Goal: Task Accomplishment & Management: Complete application form

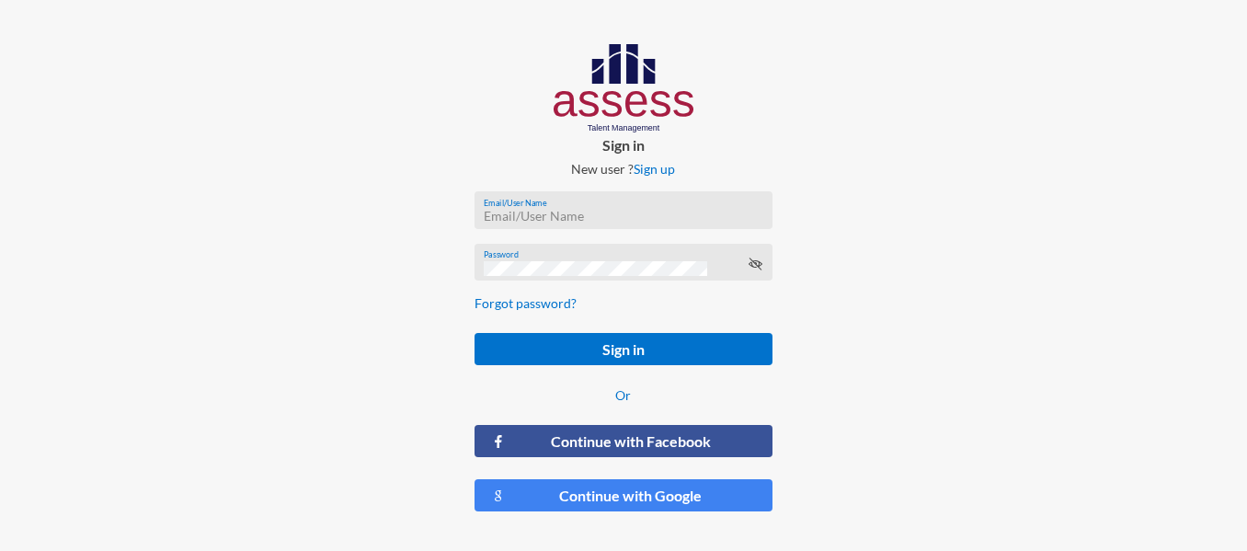
type input "carol.nashaat@assesstm.com"
click at [475, 333] on button "Sign in" at bounding box center [624, 349] width 298 height 32
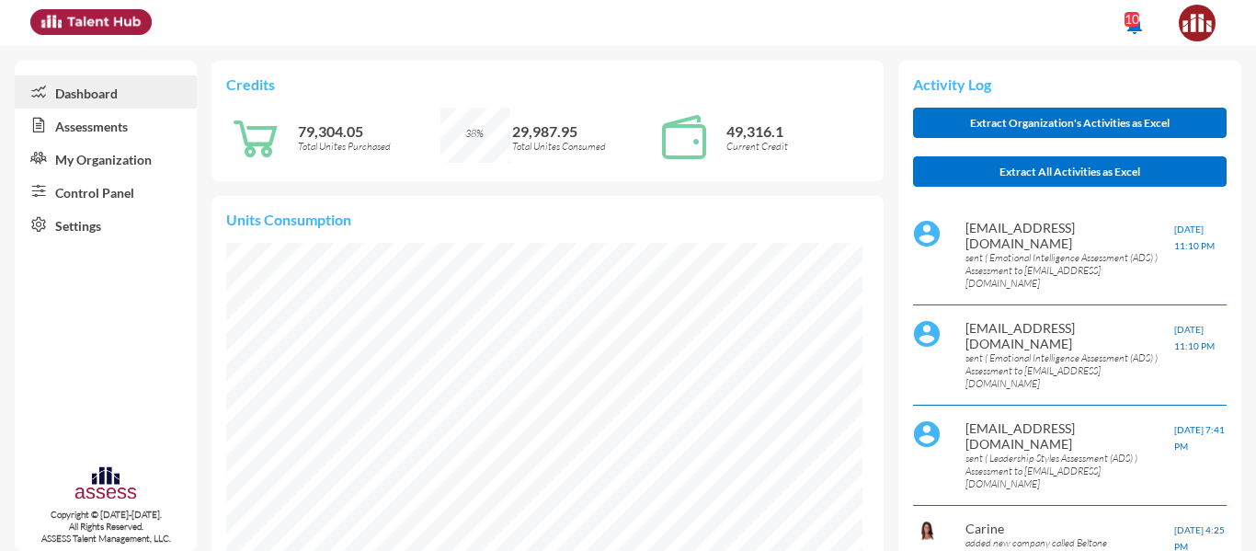
click at [121, 155] on link "My Organization" at bounding box center [106, 158] width 182 height 33
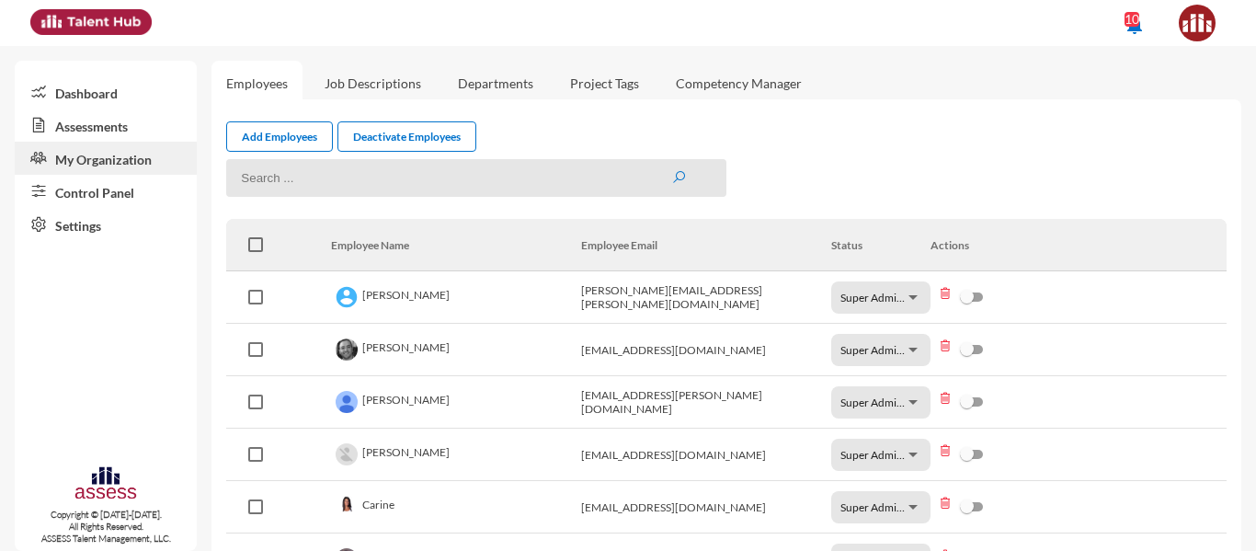
click at [110, 201] on link "Control Panel" at bounding box center [106, 191] width 182 height 33
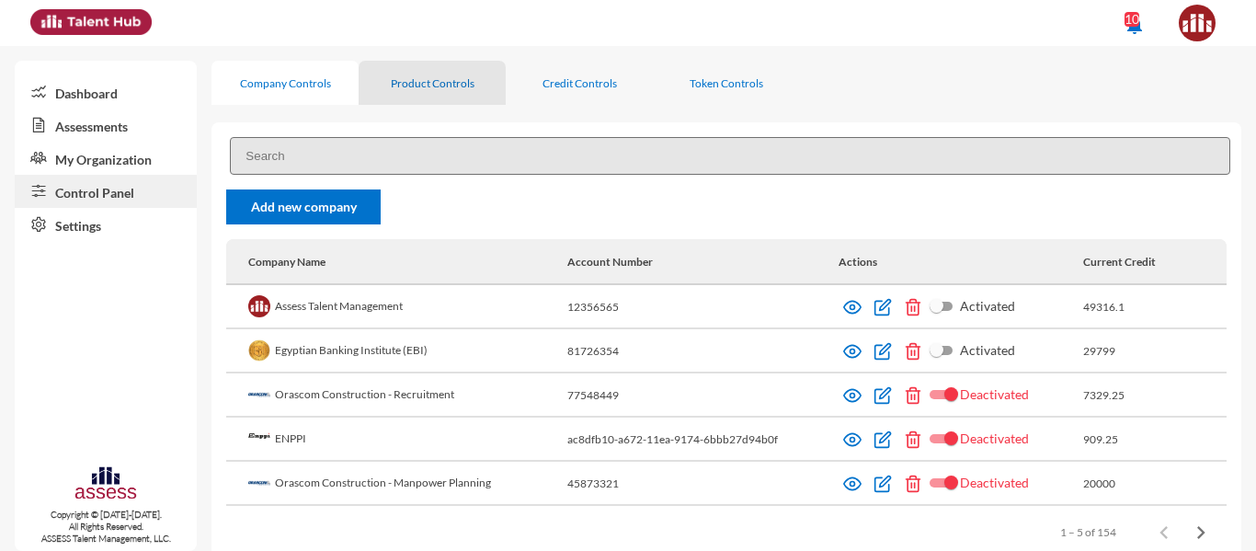
click at [435, 76] on div "Product Controls" at bounding box center [433, 83] width 84 height 14
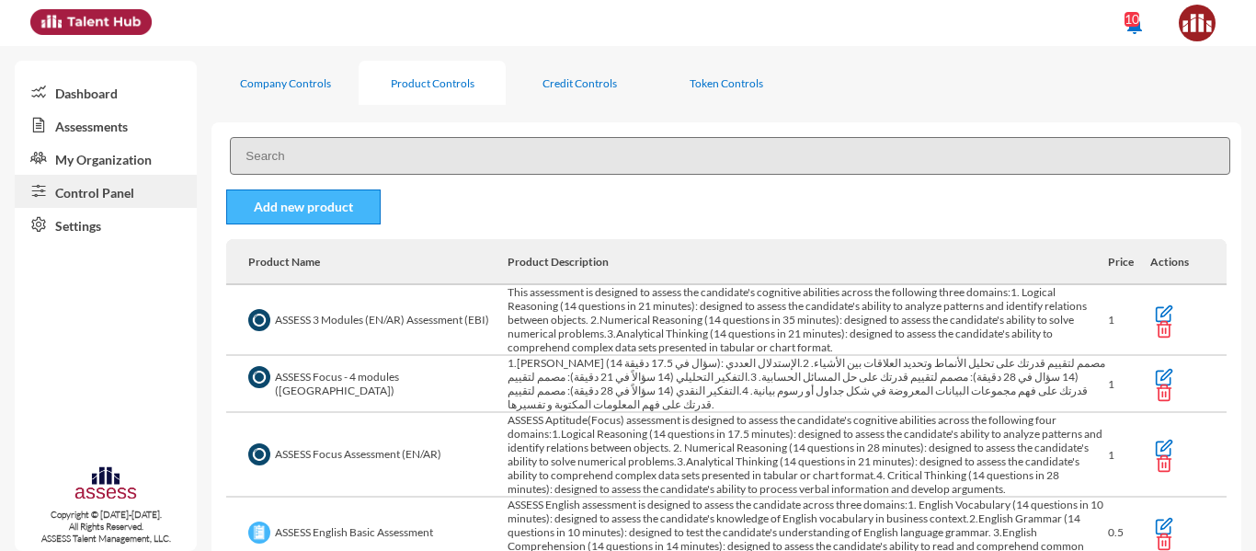
click at [343, 213] on link "Add new product" at bounding box center [303, 206] width 155 height 35
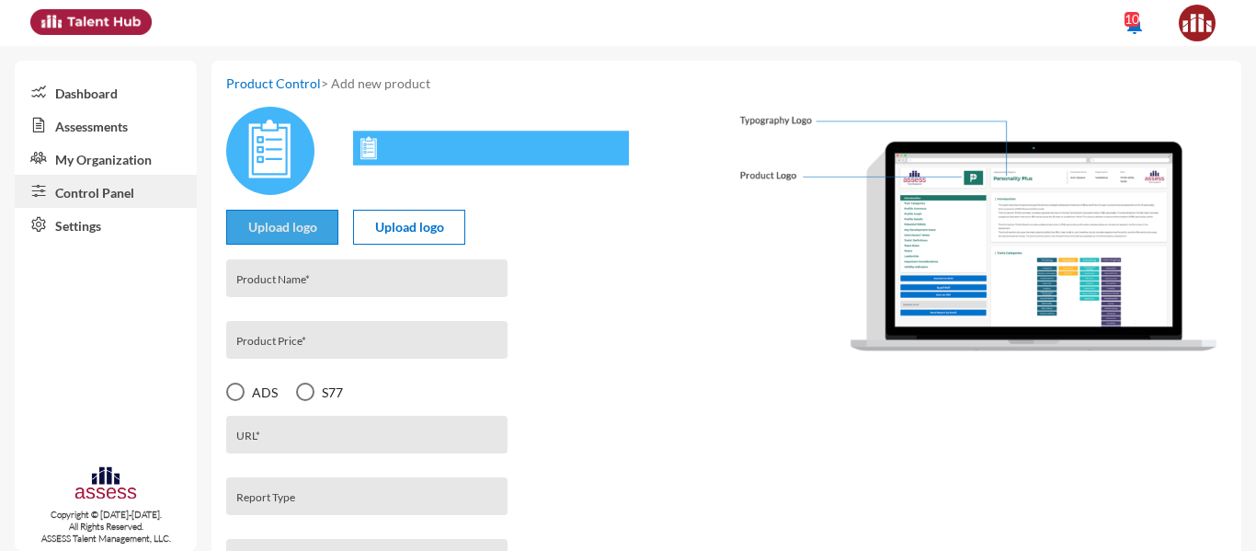
click at [292, 224] on input "file" at bounding box center [282, 220] width 110 height 19
type input "C:\fakepath\Assess logo.png"
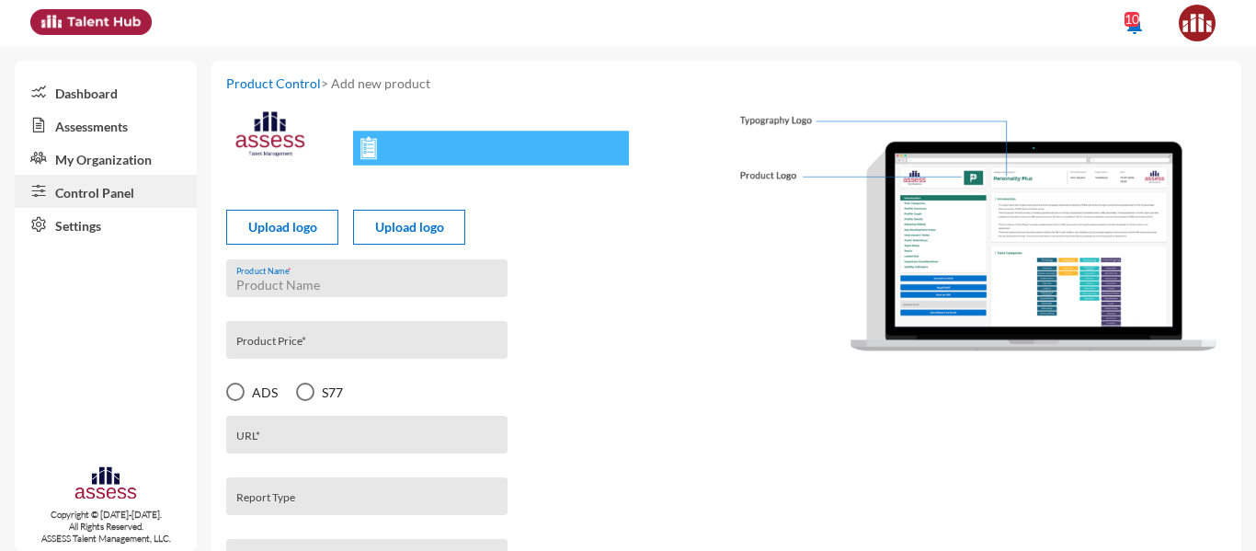
click at [276, 279] on input "Product Name *" at bounding box center [367, 285] width 262 height 15
paste input "ASSESS Well-Being Assessment"
type input "ASSESS Well-Being Assessment"
click at [288, 351] on input "Product Price *" at bounding box center [367, 345] width 262 height 15
type input "1"
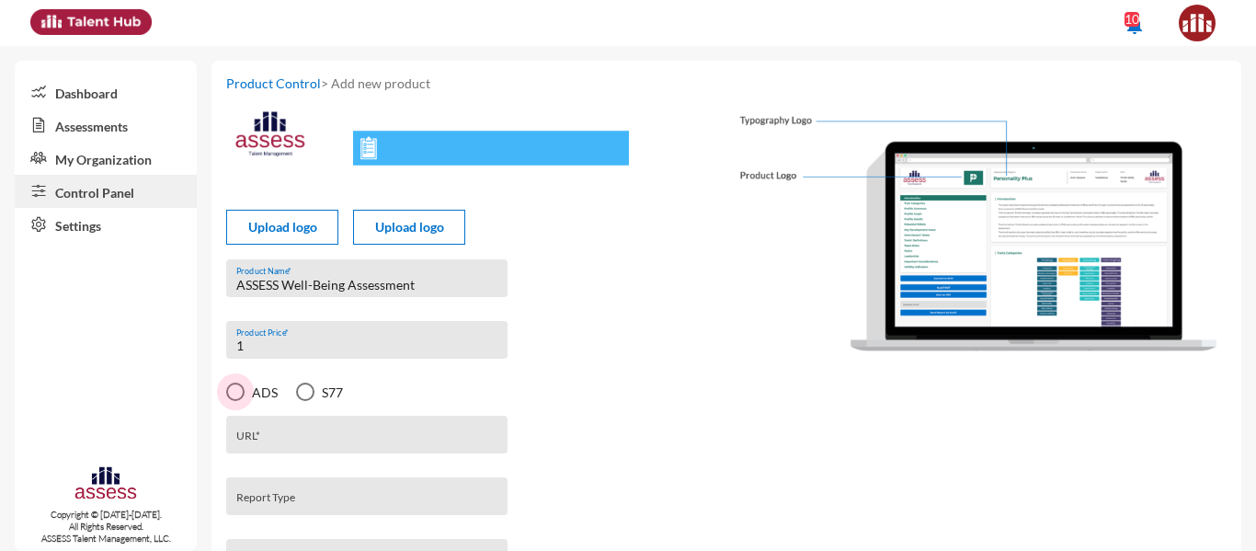
click at [268, 401] on label "ADS" at bounding box center [252, 392] width 52 height 18
click at [235, 401] on input "ADS" at bounding box center [235, 401] width 1 height 1
radio input "true"
click at [276, 444] on input "URL *" at bounding box center [367, 441] width 262 height 15
paste input "68b8514691136d00157c695e"
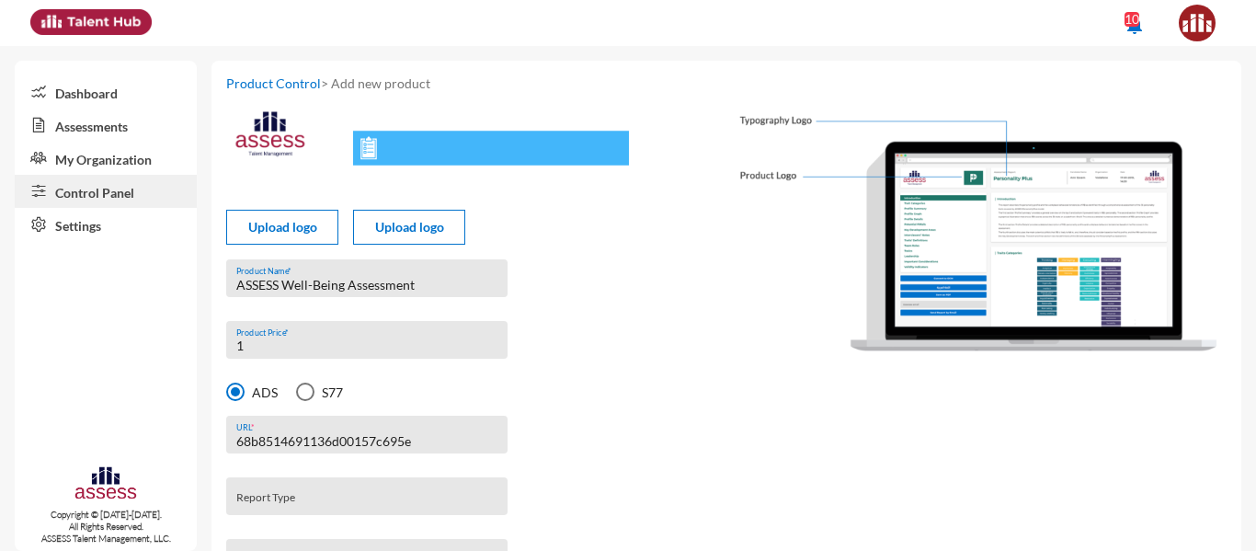
type input "68b8514691136d00157c695e"
click at [270, 510] on div "Report Type" at bounding box center [367, 501] width 262 height 28
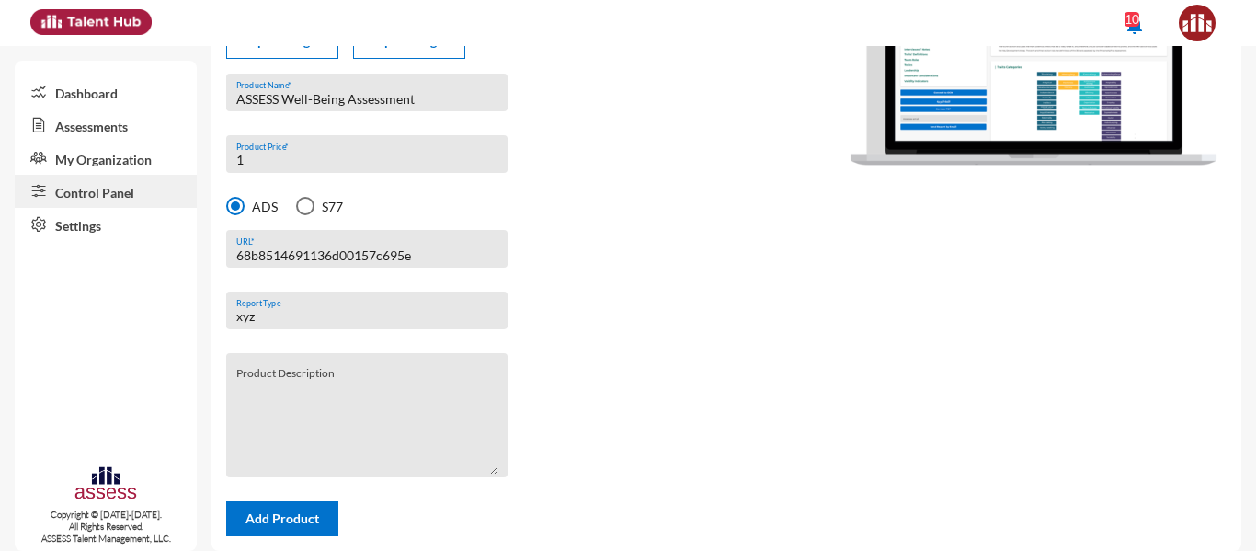
type input "xyz"
click at [276, 398] on textarea "Product Description" at bounding box center [367, 421] width 262 height 105
type textarea "W"
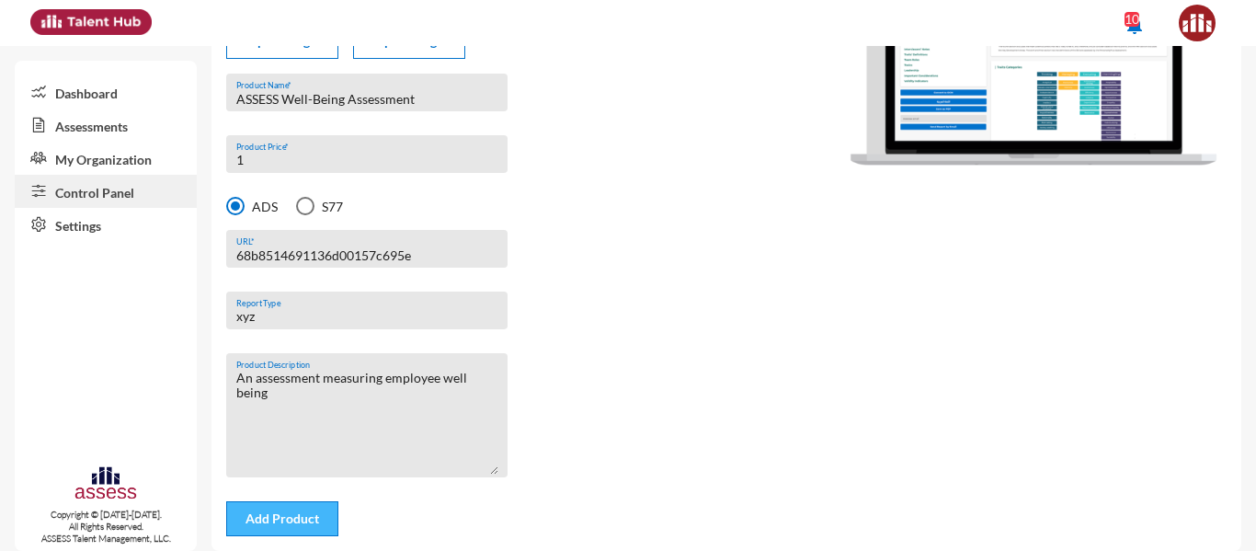
type textarea "An assessment measuring employee well being"
click at [292, 527] on button "Add Product" at bounding box center [282, 518] width 112 height 35
radio input "false"
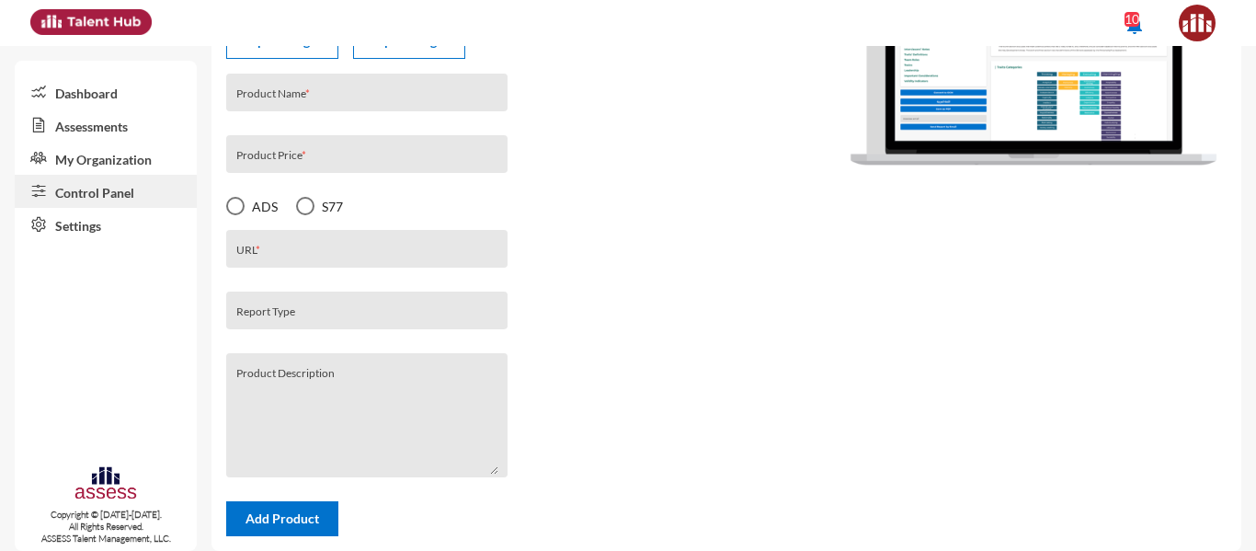
click at [124, 97] on link "Dashboard" at bounding box center [106, 91] width 182 height 33
